Goal: Task Accomplishment & Management: Complete application form

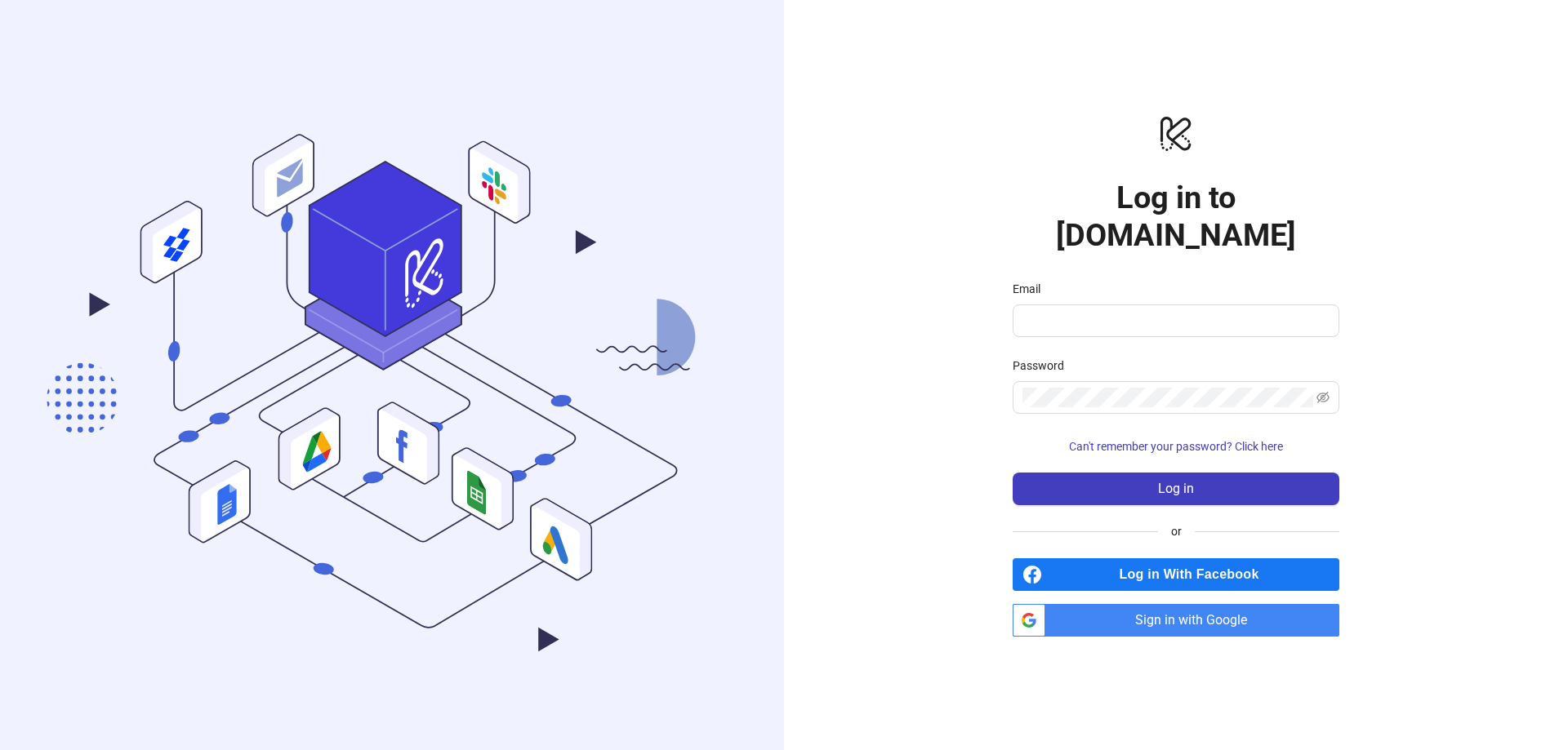
click at [1178, 604] on span "Sign in with Google" at bounding box center [1196, 619] width 287 height 32
click at [1184, 604] on span "Sign in with Google" at bounding box center [1196, 619] width 287 height 32
click at [1155, 604] on span "Sign in with Google" at bounding box center [1196, 619] width 287 height 32
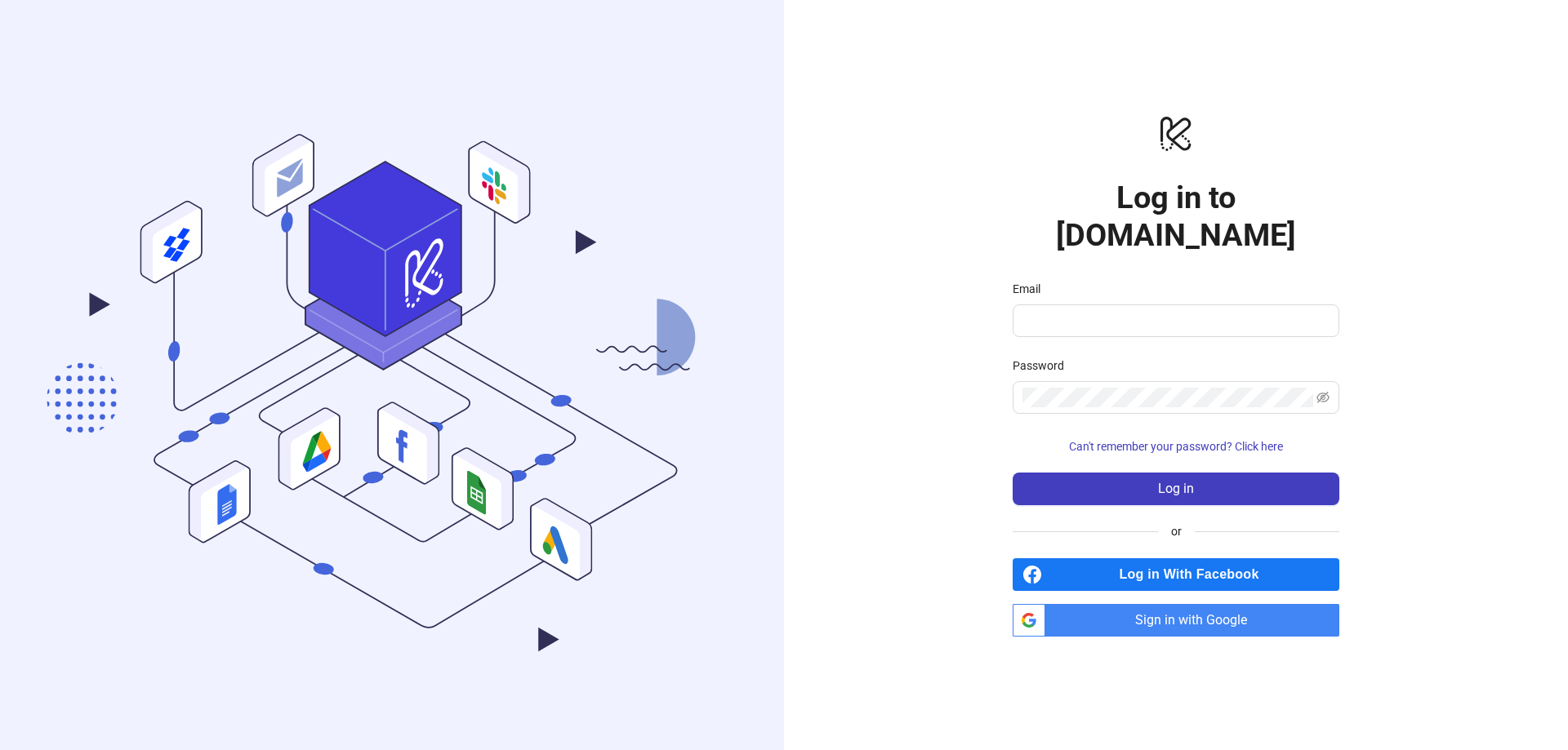
click at [1155, 604] on span "Sign in with Google" at bounding box center [1196, 619] width 287 height 32
click at [1160, 604] on span "Sign in with Google" at bounding box center [1196, 619] width 287 height 32
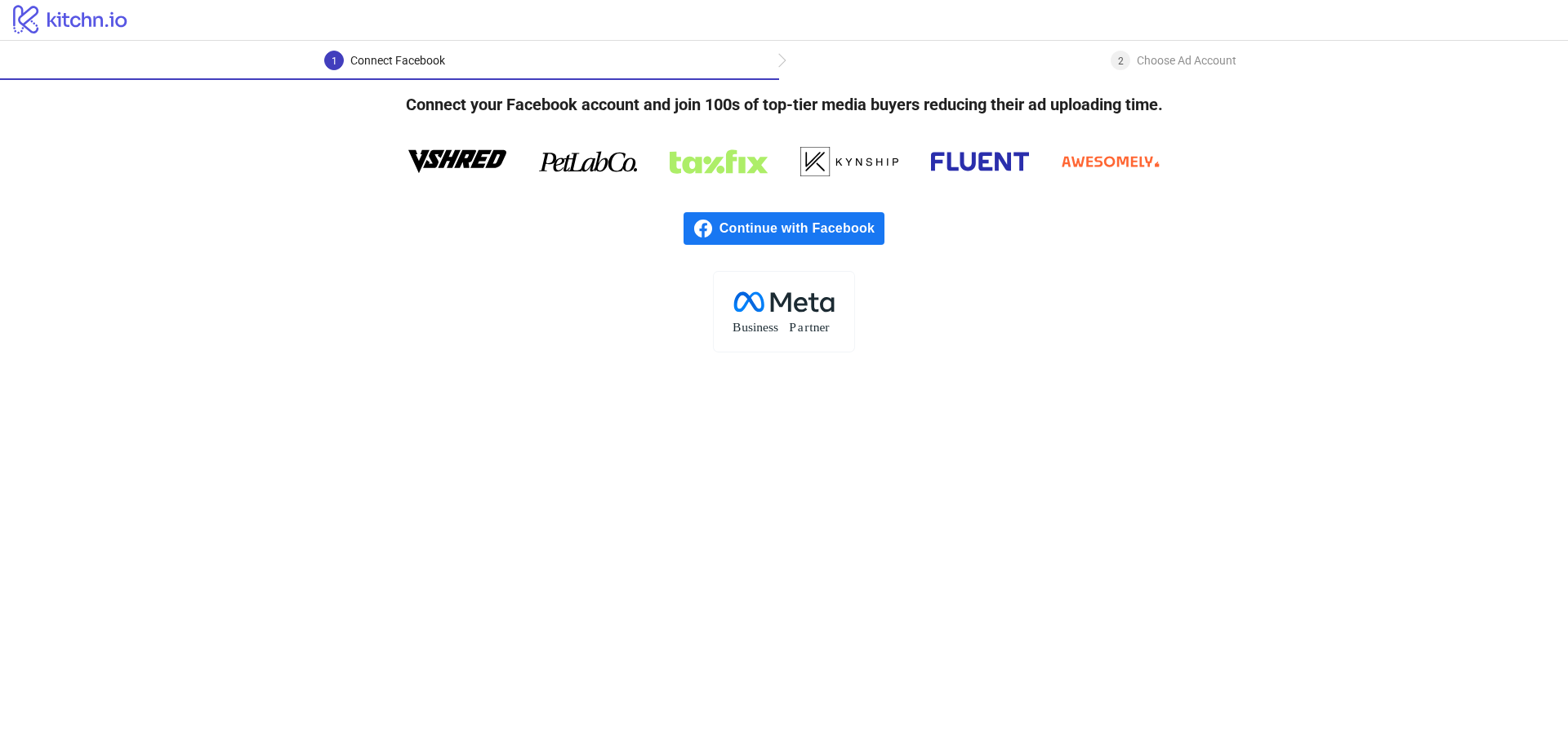
click at [864, 235] on span "Continue with Facebook" at bounding box center [802, 228] width 165 height 32
click at [731, 234] on span "Continue with Facebook" at bounding box center [802, 228] width 165 height 32
click at [797, 226] on span "Continue with Facebook" at bounding box center [802, 228] width 165 height 32
click at [847, 233] on span "Continue with Facebook" at bounding box center [802, 228] width 165 height 32
click at [741, 237] on span "Continue with Facebook" at bounding box center [802, 228] width 165 height 32
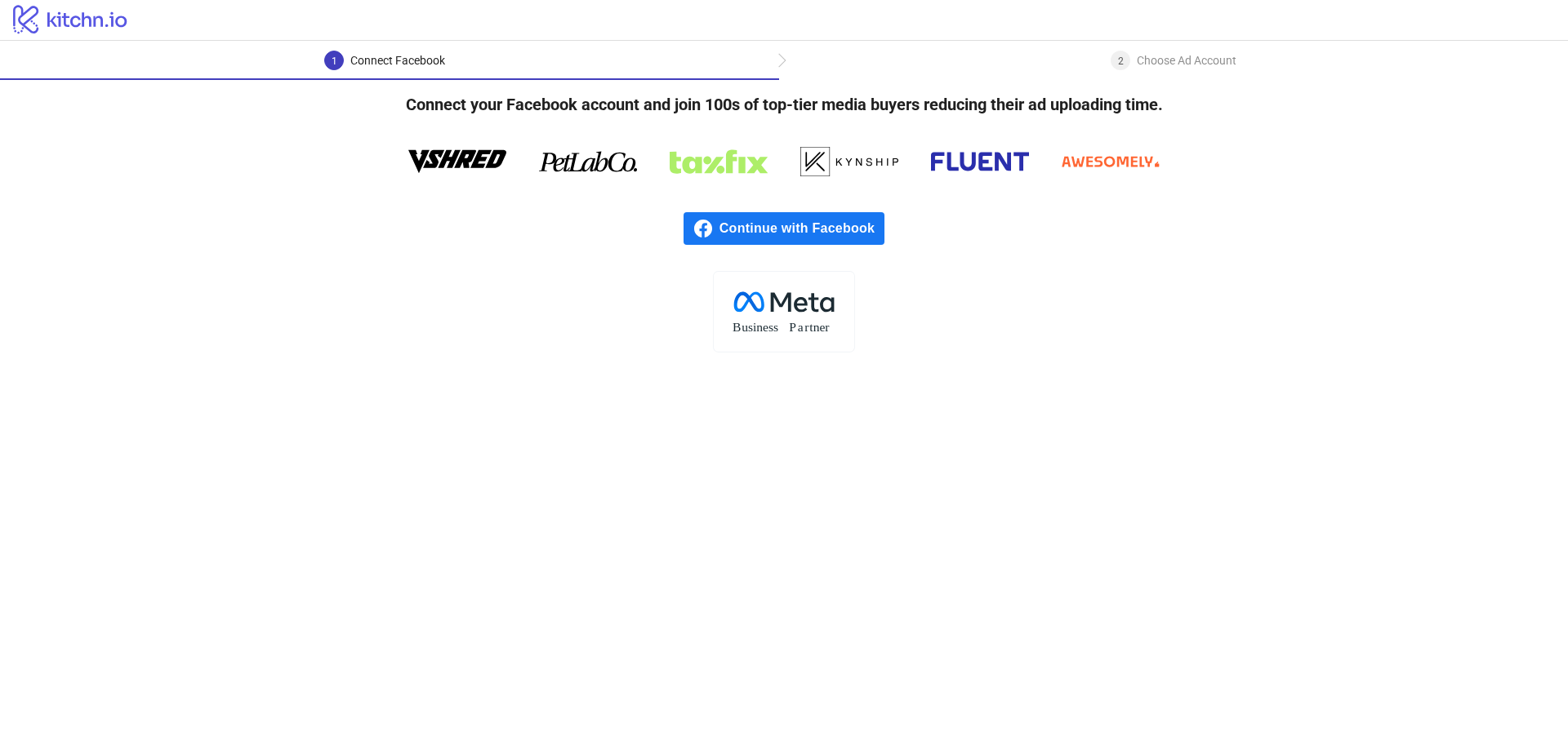
click at [1181, 56] on div "Choose Ad Account" at bounding box center [1187, 60] width 100 height 19
click at [810, 232] on span "Continue with Facebook" at bounding box center [802, 228] width 165 height 32
click at [758, 223] on span "Continue with Facebook" at bounding box center [802, 228] width 165 height 32
click at [820, 232] on span "Continue with Facebook" at bounding box center [802, 228] width 165 height 32
click at [739, 216] on span "Continue with Facebook" at bounding box center [802, 228] width 165 height 32
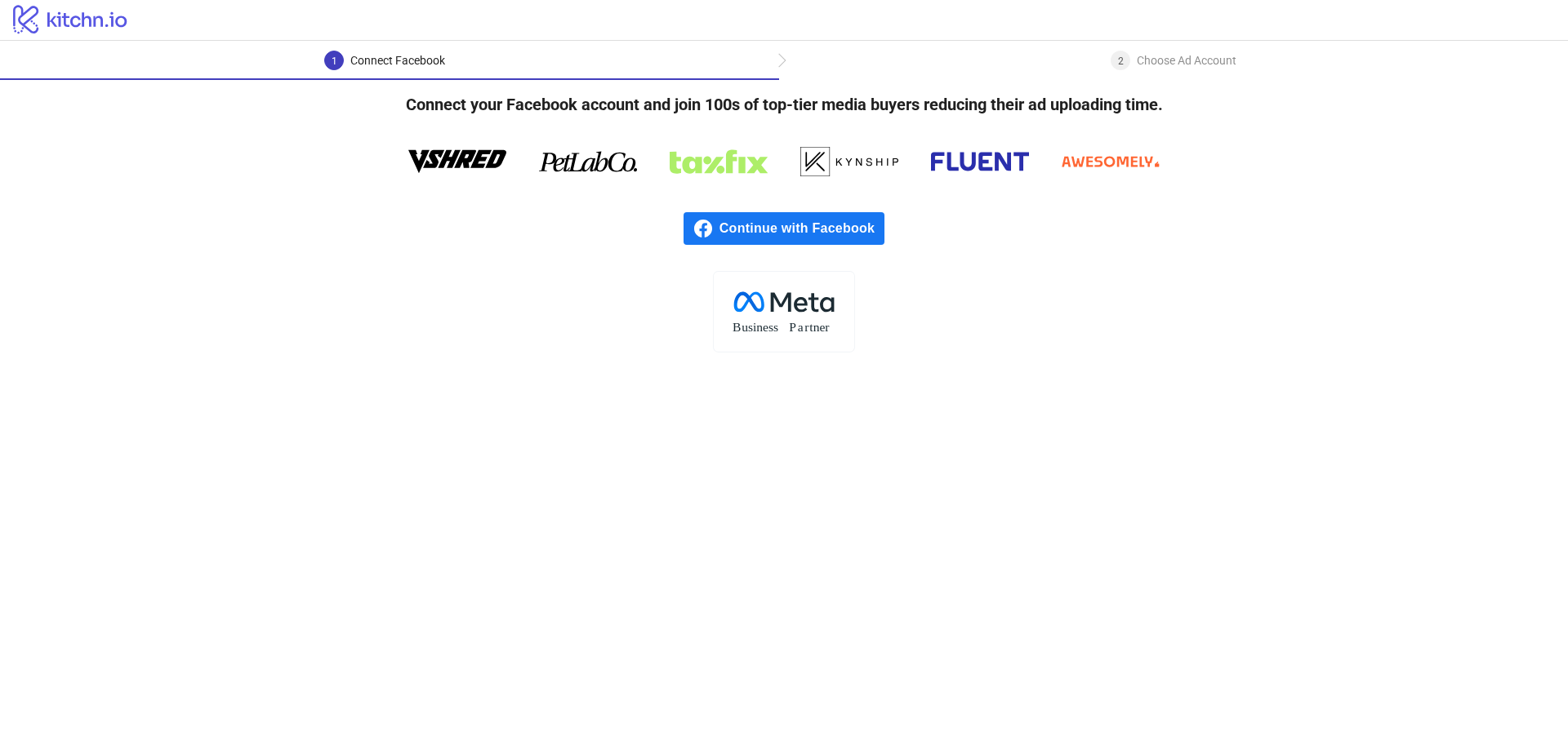
click at [754, 222] on span "Continue with Facebook" at bounding box center [802, 228] width 165 height 32
click at [748, 233] on span "Continue with Facebook" at bounding box center [802, 228] width 165 height 32
click at [751, 241] on span "Continue with Facebook" at bounding box center [802, 228] width 165 height 32
